Goal: Information Seeking & Learning: Check status

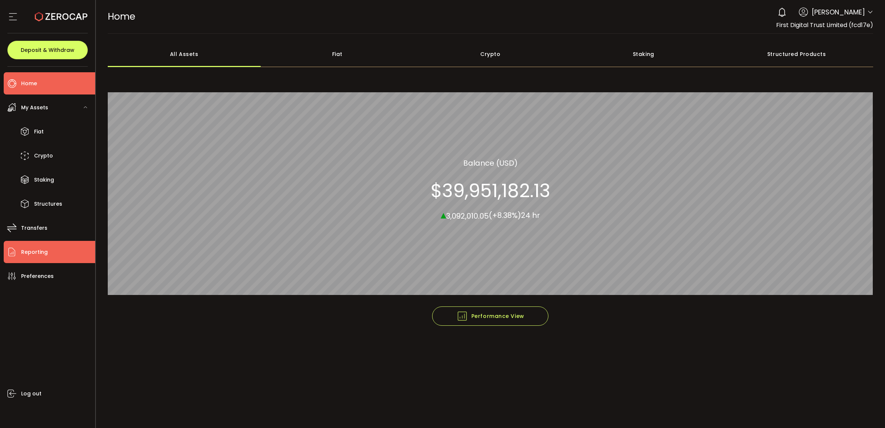
click at [72, 249] on li "Reporting" at bounding box center [49, 252] width 91 height 22
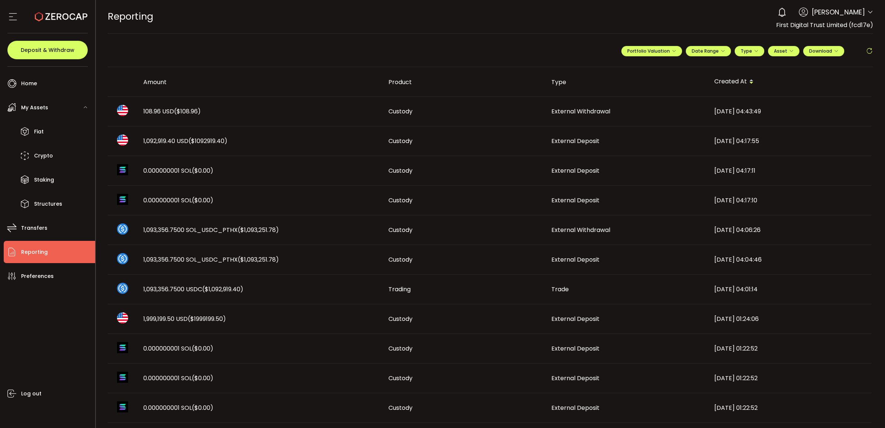
click at [152, 110] on span "108.96 USD ($108.96)" at bounding box center [171, 111] width 57 height 9
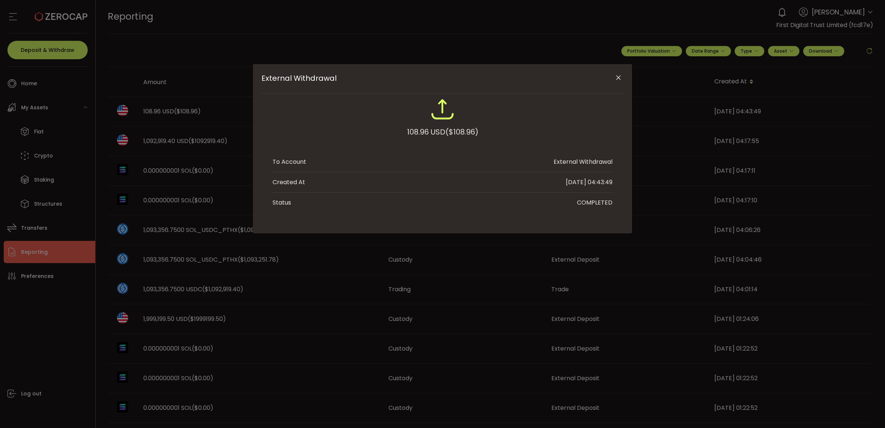
click at [422, 131] on div "108.96 USD ($108.96)" at bounding box center [442, 131] width 71 height 13
copy div "108.96"
click at [449, 365] on div "External Withdrawal 108.96 USD ($108.96) To Account External Withdrawal Created…" at bounding box center [442, 214] width 885 height 428
click at [615, 78] on icon "Close" at bounding box center [618, 77] width 7 height 7
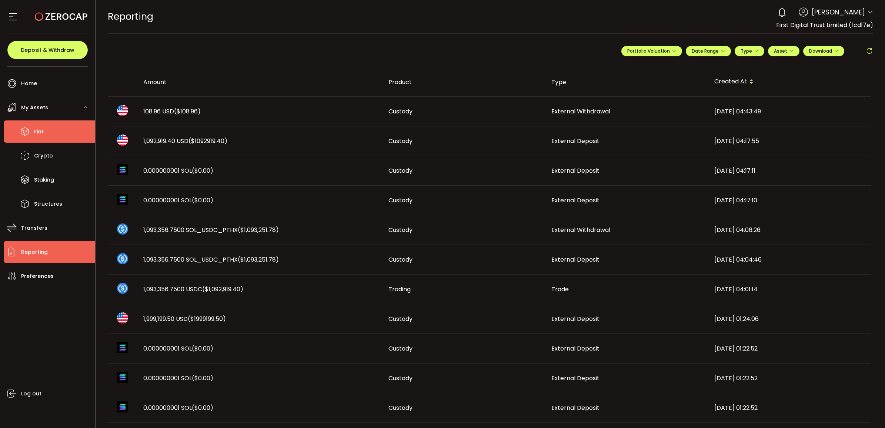
click at [27, 130] on use at bounding box center [25, 131] width 8 height 9
